Goal: Transaction & Acquisition: Obtain resource

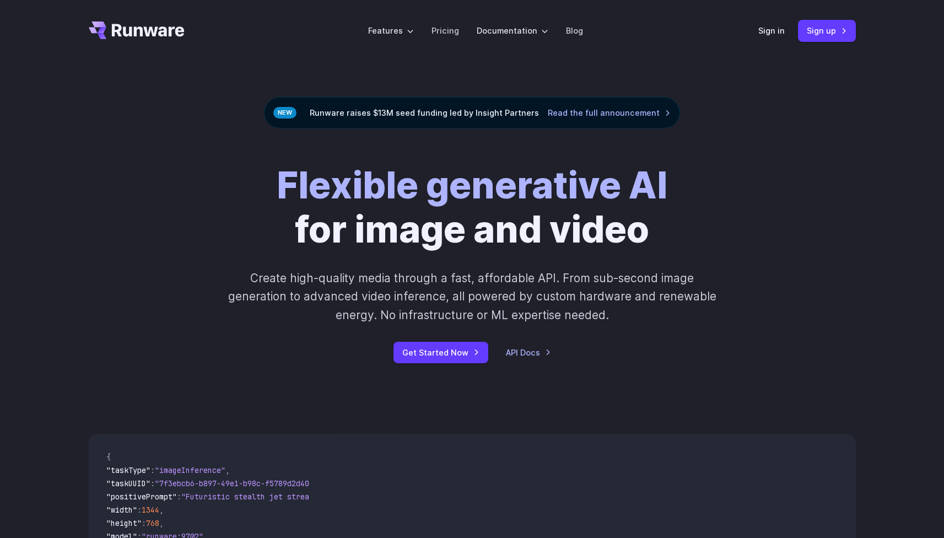
click at [780, 37] on div "Sign in Sign up" at bounding box center [807, 30] width 98 height 21
click at [775, 35] on link "Sign in" at bounding box center [771, 30] width 26 height 13
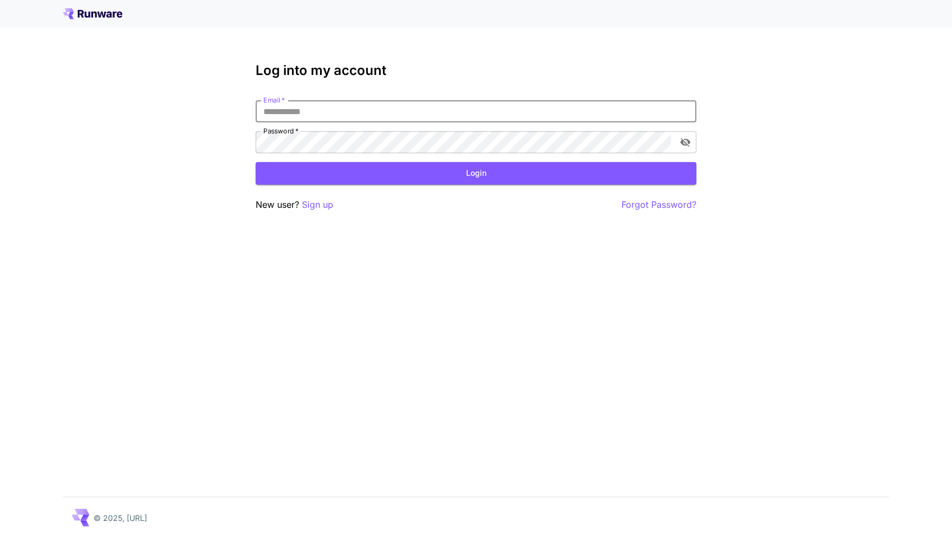
type input "**********"
click at [476, 173] on button "Login" at bounding box center [476, 173] width 441 height 23
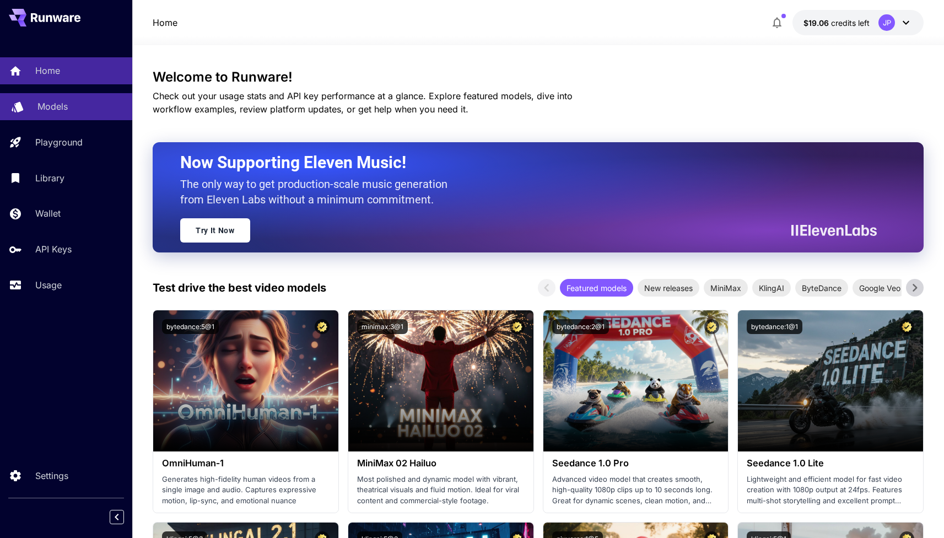
click at [42, 110] on p "Models" at bounding box center [52, 106] width 30 height 13
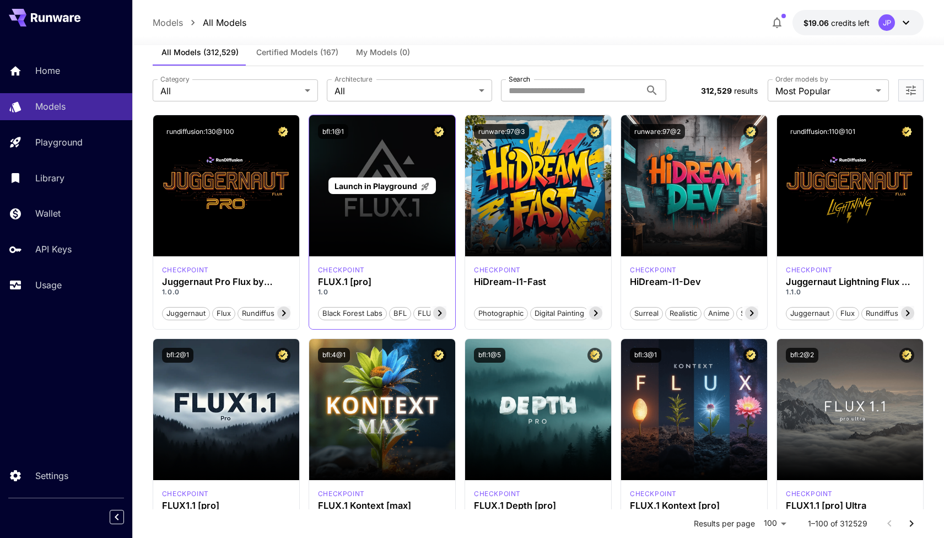
scroll to position [1, 0]
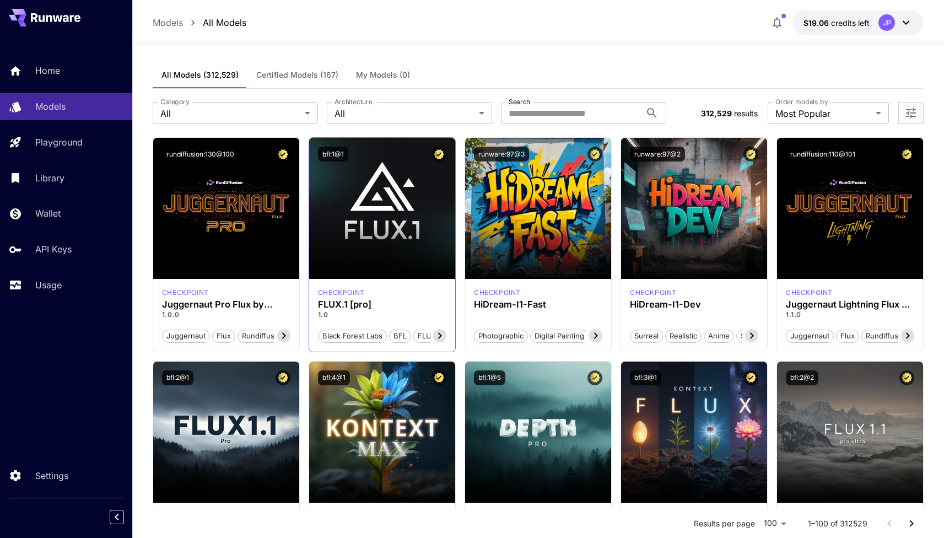
click at [444, 337] on icon at bounding box center [439, 335] width 13 height 13
click at [285, 76] on span "Certified Models (167)" at bounding box center [297, 75] width 82 height 10
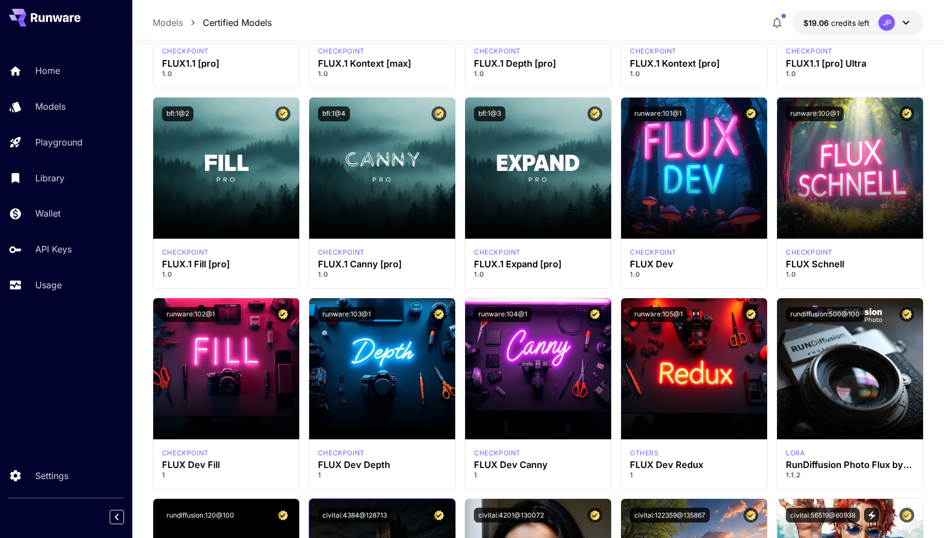
scroll to position [379, 0]
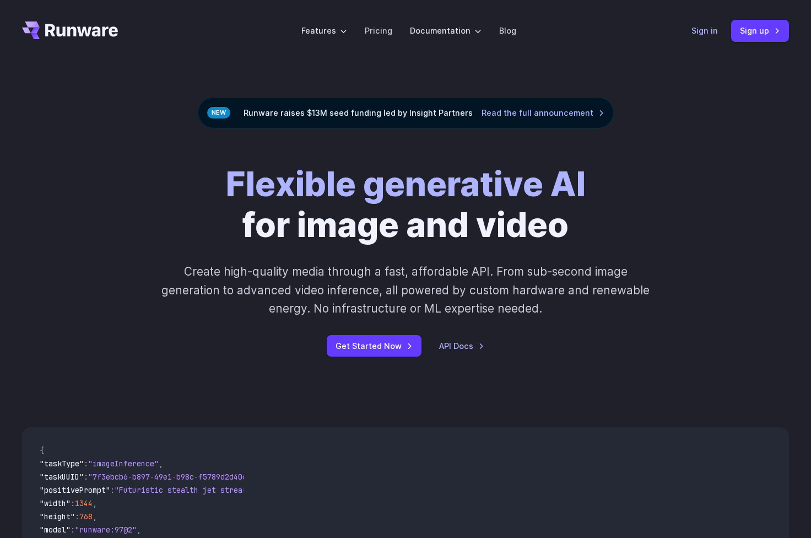
click at [702, 33] on link "Sign in" at bounding box center [704, 30] width 26 height 13
